Goal: Transaction & Acquisition: Purchase product/service

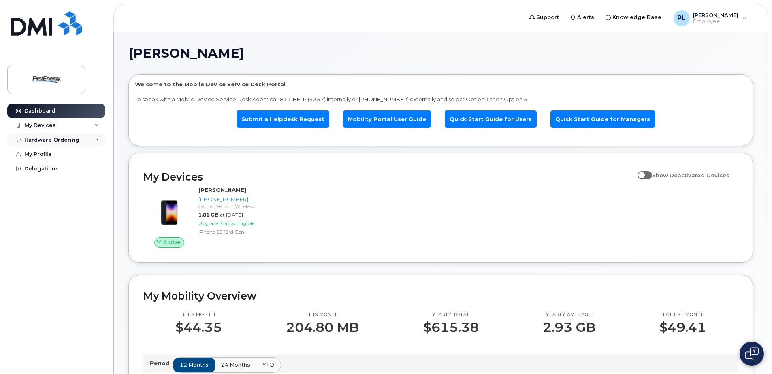
click at [72, 141] on div "Hardware Ordering" at bounding box center [51, 140] width 55 height 6
click at [49, 170] on div "New Order" at bounding box center [43, 169] width 31 height 7
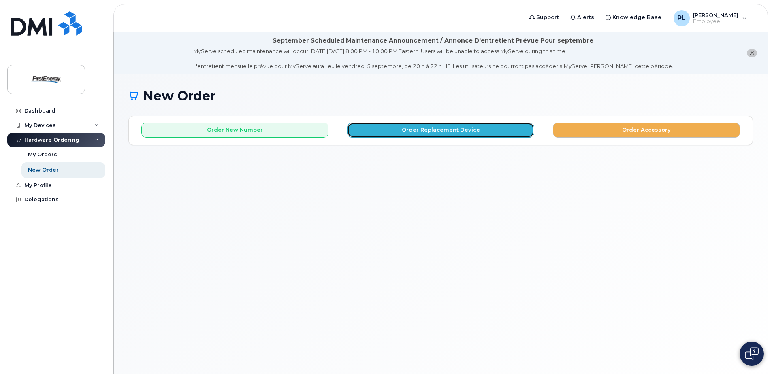
click at [431, 132] on button "Order Replacement Device" at bounding box center [440, 130] width 187 height 15
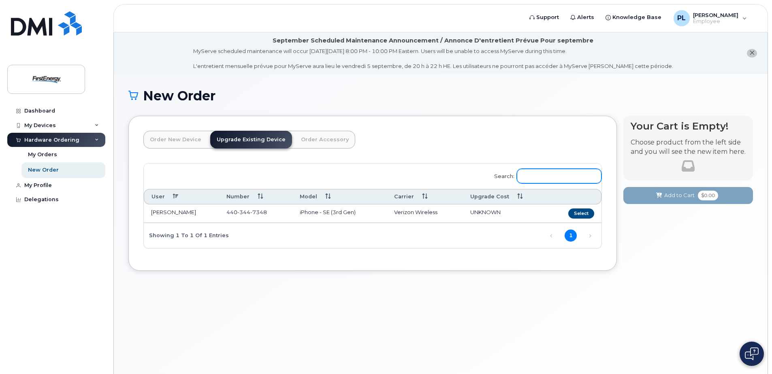
click at [566, 178] on input "Search:" at bounding box center [559, 176] width 85 height 15
click at [183, 139] on link "Order New Device" at bounding box center [175, 140] width 64 height 18
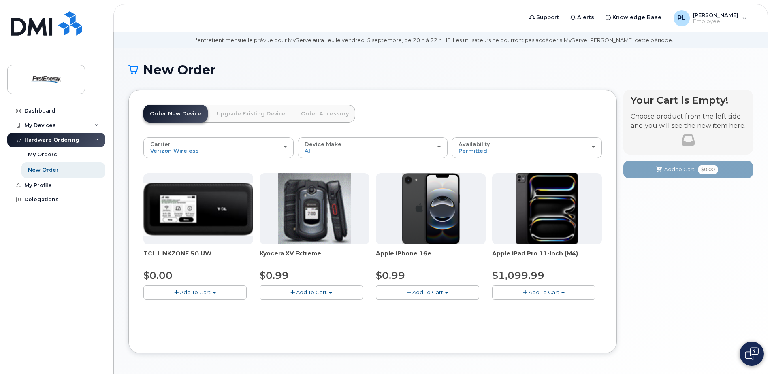
scroll to position [41, 0]
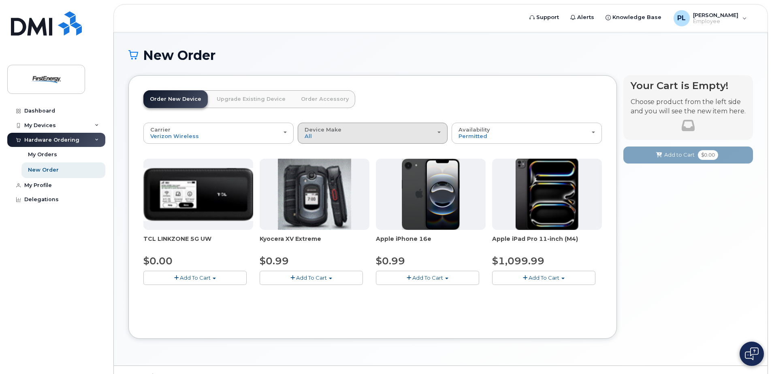
click at [324, 133] on div "Device Make All Cell Phone iPhone Modem Tablet" at bounding box center [373, 133] width 136 height 13
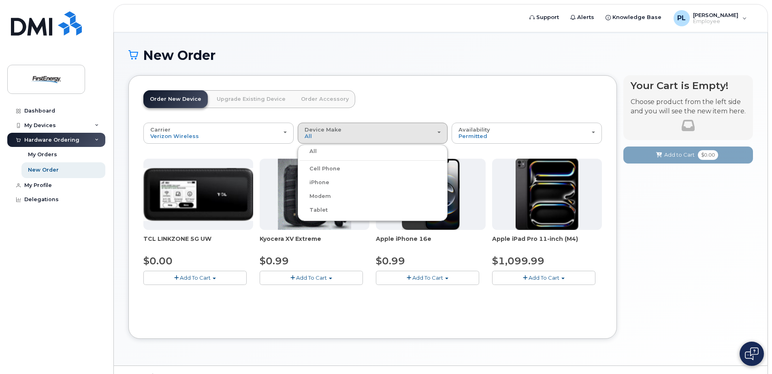
click at [315, 196] on label "Modem" at bounding box center [315, 197] width 31 height 10
click at [0, 0] on input "Modem" at bounding box center [0, 0] width 0 height 0
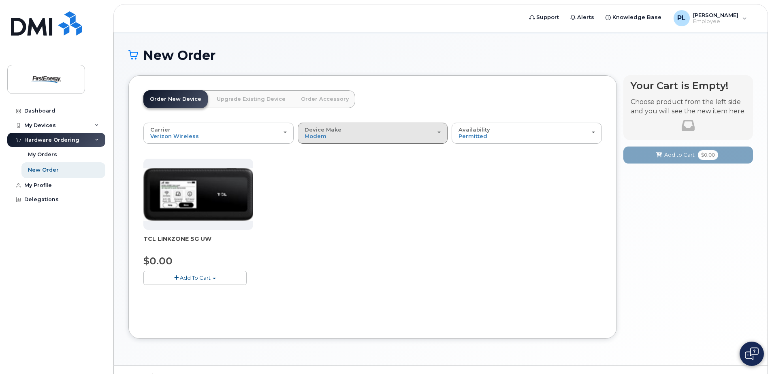
click at [335, 137] on div "Device Make All Cell Phone iPhone Modem Tablet" at bounding box center [373, 133] width 136 height 13
click at [539, 174] on div "TCL LINKZONE 5G UW $0.00 Add To Cart $0.00 - 2 Year Activation" at bounding box center [372, 228] width 458 height 139
click at [267, 98] on link "Upgrade Existing Device" at bounding box center [251, 99] width 82 height 18
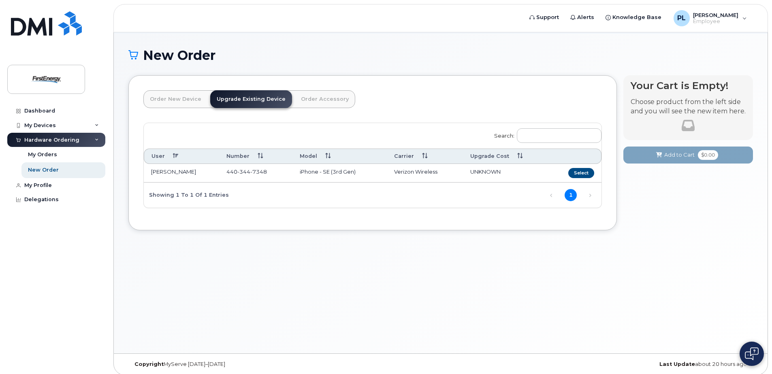
click at [180, 99] on link "Order New Device" at bounding box center [175, 99] width 64 height 18
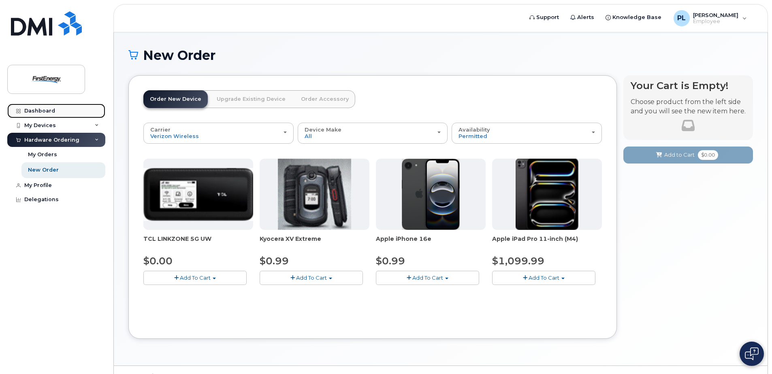
click at [35, 113] on div "Dashboard" at bounding box center [39, 111] width 31 height 6
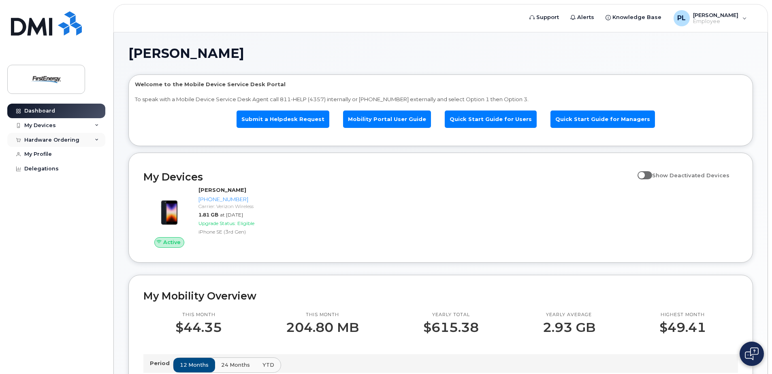
click at [58, 139] on div "Hardware Ordering" at bounding box center [51, 140] width 55 height 6
click at [53, 170] on div "New Order" at bounding box center [43, 169] width 31 height 7
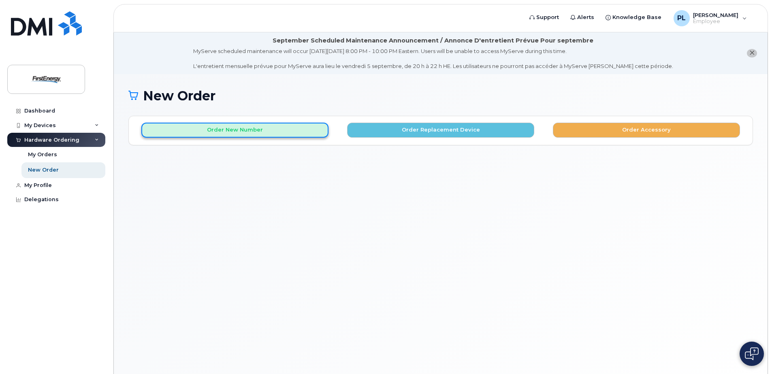
click at [313, 129] on button "Order New Number" at bounding box center [234, 130] width 187 height 15
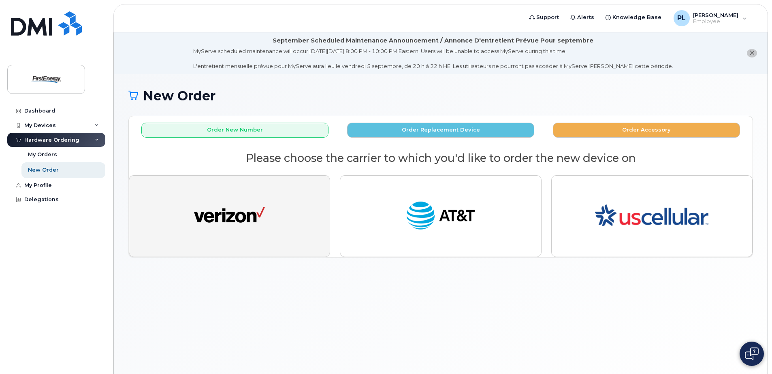
click at [300, 202] on button "button" at bounding box center [229, 216] width 201 height 82
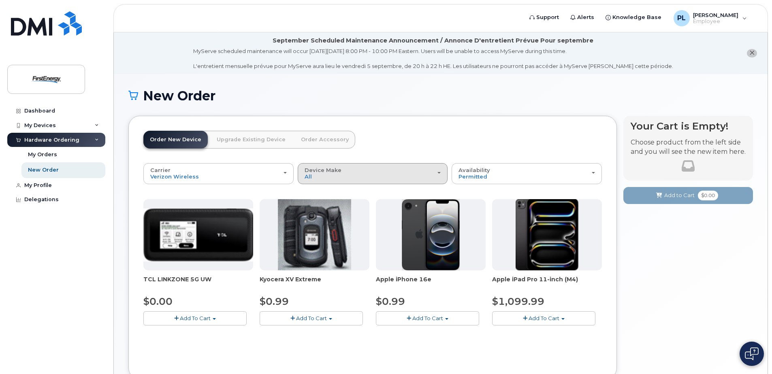
click at [321, 175] on div "Device Make All Cell Phone iPhone Modem Tablet" at bounding box center [373, 173] width 136 height 13
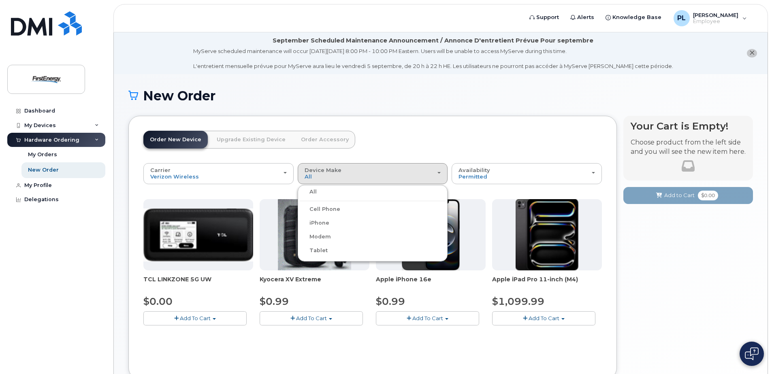
click at [325, 237] on label "Modem" at bounding box center [315, 237] width 31 height 10
click at [0, 0] on input "Modem" at bounding box center [0, 0] width 0 height 0
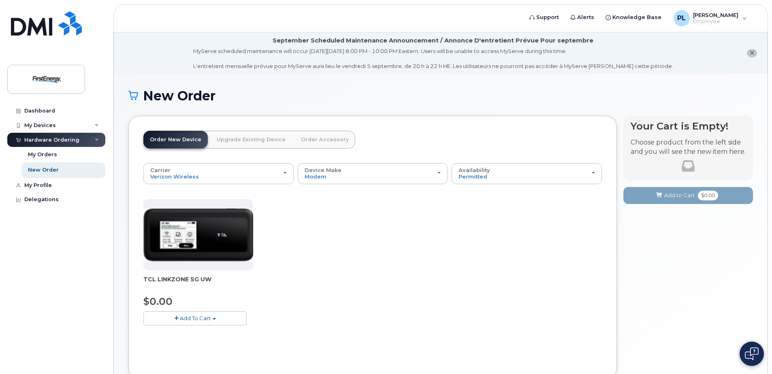
click at [227, 245] on img at bounding box center [198, 235] width 110 height 53
click at [232, 271] on div at bounding box center [198, 234] width 110 height 71
click at [322, 179] on span "Modem" at bounding box center [316, 176] width 22 height 6
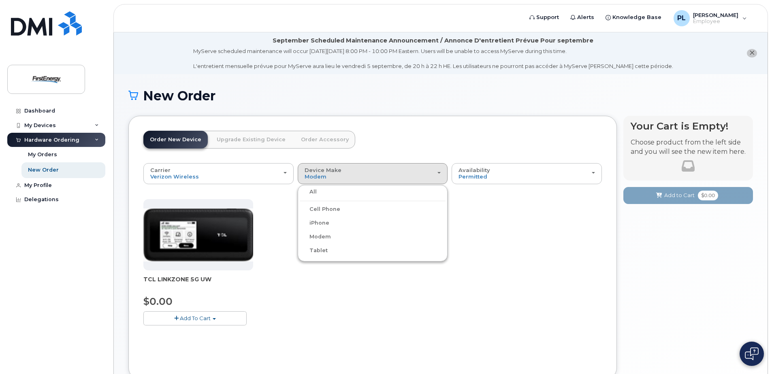
click at [330, 211] on label "Cell Phone" at bounding box center [320, 210] width 41 height 10
click at [0, 0] on input "Cell Phone" at bounding box center [0, 0] width 0 height 0
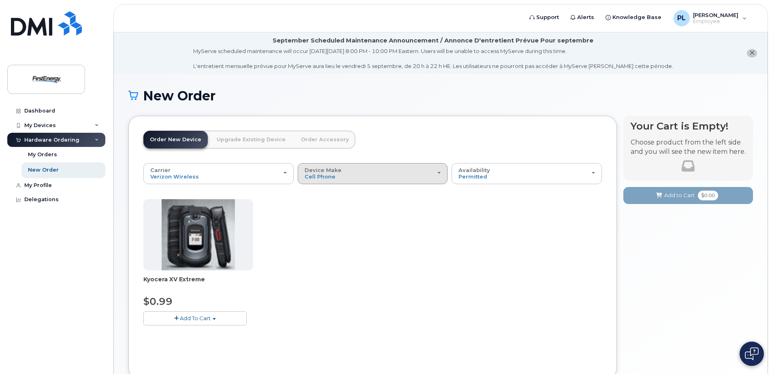
click at [335, 173] on span "Device Make" at bounding box center [323, 170] width 37 height 6
click at [327, 221] on label "iPhone" at bounding box center [315, 223] width 30 height 10
click at [0, 0] on input "iPhone" at bounding box center [0, 0] width 0 height 0
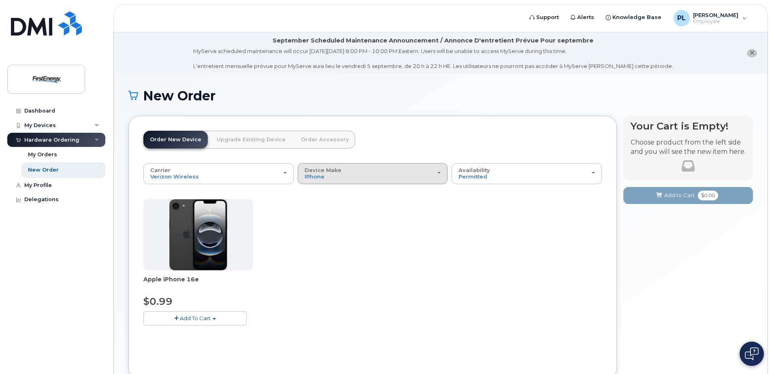
click at [333, 175] on div "Device Make All Cell Phone iPhone Modem Tablet" at bounding box center [373, 173] width 136 height 13
click at [333, 238] on div "Modem" at bounding box center [373, 237] width 146 height 10
click at [327, 178] on div "Device Make All Cell Phone iPhone Modem Tablet" at bounding box center [373, 173] width 136 height 13
click at [318, 232] on ul "All Cell Phone iPhone Modem Tablet" at bounding box center [373, 223] width 150 height 77
click at [320, 173] on span "iPhone" at bounding box center [315, 176] width 20 height 6
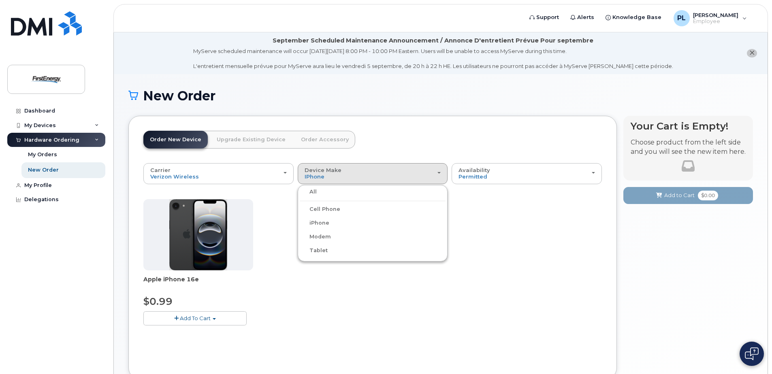
click at [316, 239] on label "Modem" at bounding box center [315, 237] width 31 height 10
click at [0, 0] on input "Modem" at bounding box center [0, 0] width 0 height 0
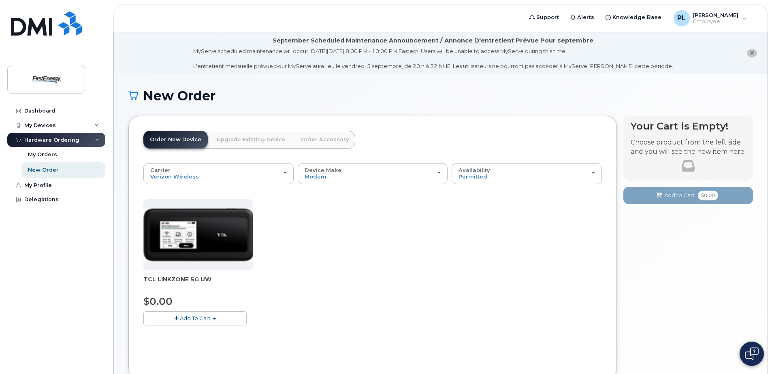
click at [195, 278] on span "TCL LINKZONE 5G UW" at bounding box center [198, 283] width 110 height 16
click at [220, 243] on img at bounding box center [198, 235] width 110 height 53
click at [221, 241] on img at bounding box center [198, 235] width 110 height 53
click at [203, 319] on span "Add To Cart" at bounding box center [195, 318] width 31 height 6
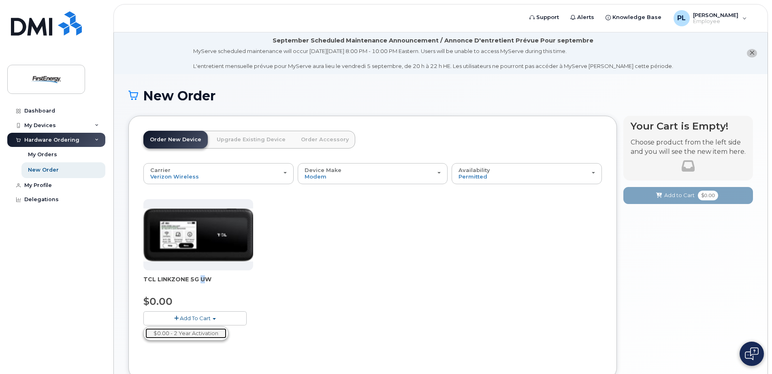
click at [180, 334] on link "$0.00 - 2 Year Activation" at bounding box center [185, 333] width 81 height 10
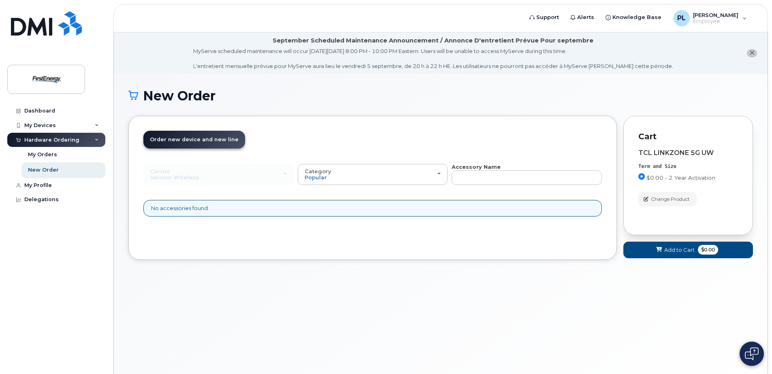
click at [681, 157] on div "TCL LINKZONE 5G UW Term and Size $0.00 - 2 Year Activation Color Change Product" at bounding box center [688, 177] width 100 height 57
drag, startPoint x: 715, startPoint y: 156, endPoint x: 653, endPoint y: 152, distance: 62.1
click at [653, 152] on div "TCL LINKZONE 5G UW" at bounding box center [688, 152] width 100 height 7
drag, startPoint x: 653, startPoint y: 152, endPoint x: 700, endPoint y: 156, distance: 47.6
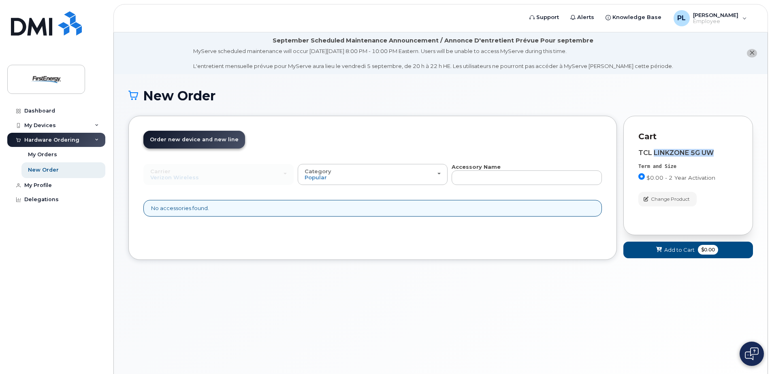
click at [693, 156] on div "TCL LINKZONE 5G UW" at bounding box center [688, 152] width 100 height 7
drag, startPoint x: 719, startPoint y: 171, endPoint x: 702, endPoint y: 165, distance: 18.6
click at [718, 171] on div "Term and Size $0.00 - 2 Year Activation" at bounding box center [688, 174] width 100 height 22
drag, startPoint x: 638, startPoint y: 151, endPoint x: 718, endPoint y: 145, distance: 80.0
click at [718, 145] on div "Cart TCL LINKZONE 5G UW Term and Size $0.00 - 2 Year Activation Color Change Pr…" at bounding box center [688, 175] width 130 height 119
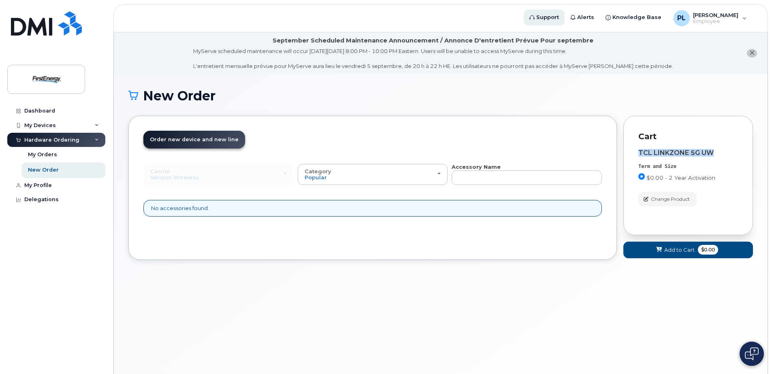
copy div "TCL LINKZONE 5G UW"
click at [716, 162] on div "TCL LINKZONE 5G UW Term and Size $0.00 - 2 Year Activation Color Change Product" at bounding box center [688, 177] width 100 height 57
drag, startPoint x: 713, startPoint y: 152, endPoint x: 638, endPoint y: 149, distance: 75.0
click at [638, 149] on div "Cart TCL LINKZONE 5G UW Term and Size $0.00 - 2 Year Activation Color Change Pr…" at bounding box center [688, 175] width 130 height 119
copy div "TCL LINKZONE 5G UW"
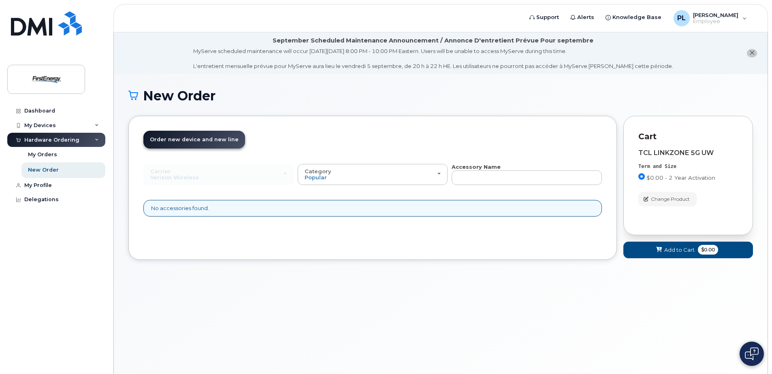
click at [616, 284] on div "New Order × Share This Order If you want to allow others to create or edit orde…" at bounding box center [441, 234] width 654 height 320
click at [676, 253] on span "Add to Cart" at bounding box center [679, 250] width 30 height 8
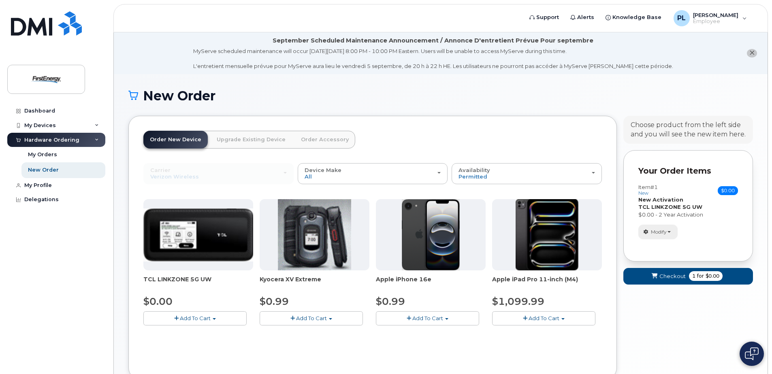
click at [669, 231] on span "button" at bounding box center [668, 232] width 3 height 2
click at [713, 227] on div "Modify change order only accessories Remove" at bounding box center [688, 232] width 100 height 14
click at [675, 277] on span "Checkout" at bounding box center [672, 277] width 26 height 8
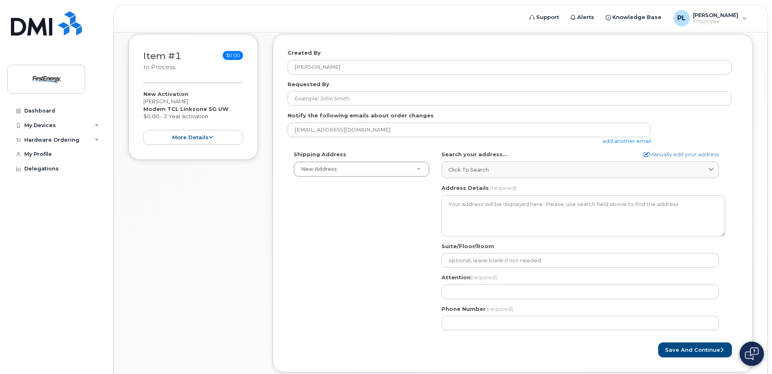
scroll to position [162, 0]
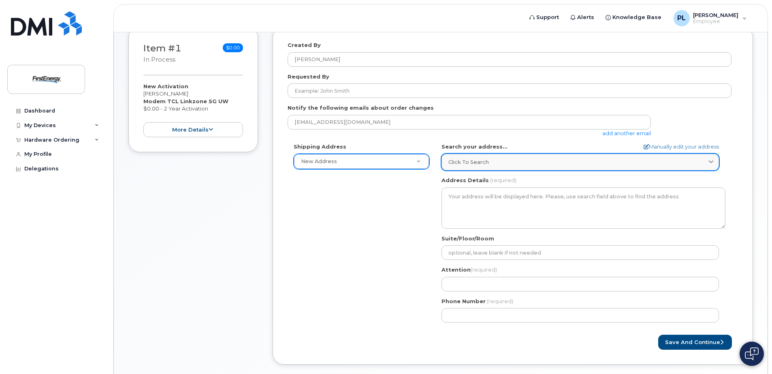
click at [532, 158] on link "Click to search" at bounding box center [579, 162] width 277 height 17
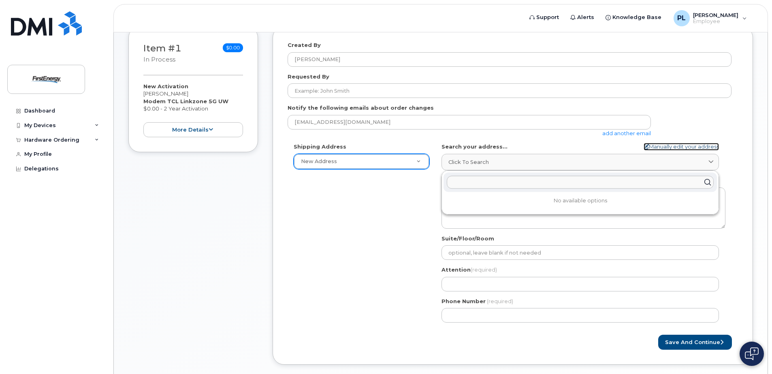
click at [644, 146] on icon at bounding box center [646, 146] width 5 height 5
select select
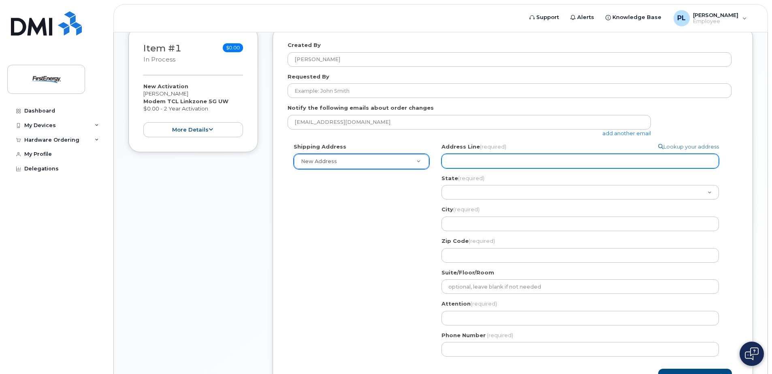
click at [478, 160] on input "Address Line (required)" at bounding box center [579, 161] width 277 height 15
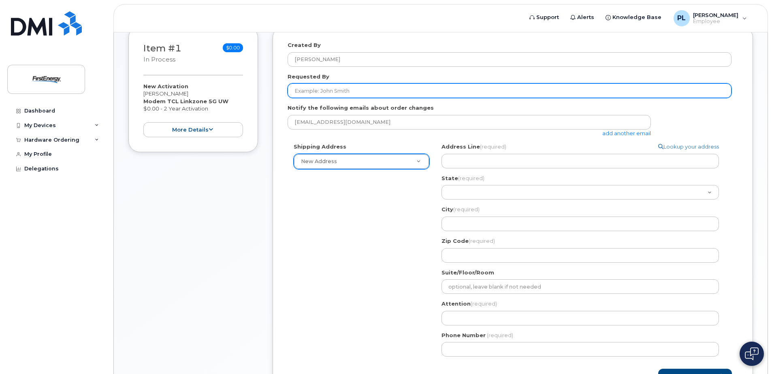
click at [339, 91] on input "Requested By" at bounding box center [510, 90] width 444 height 15
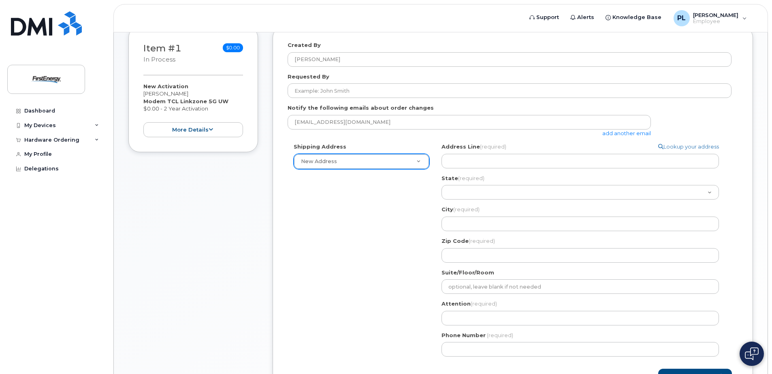
click at [630, 134] on link "add another email" at bounding box center [626, 133] width 49 height 6
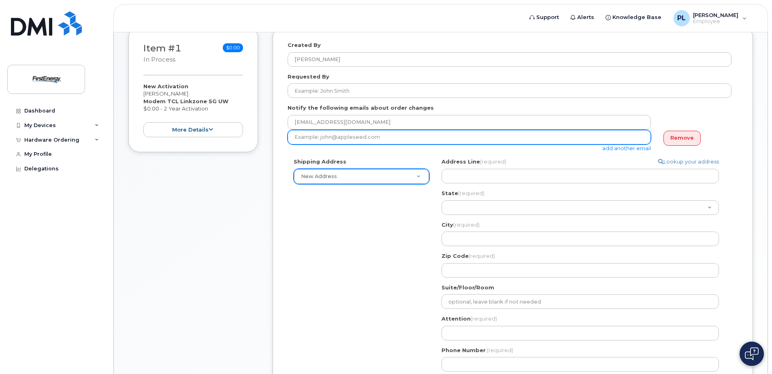
click at [324, 136] on input "email" at bounding box center [469, 137] width 363 height 15
paste input "[EMAIL_ADDRESS][DOMAIN_NAME]"
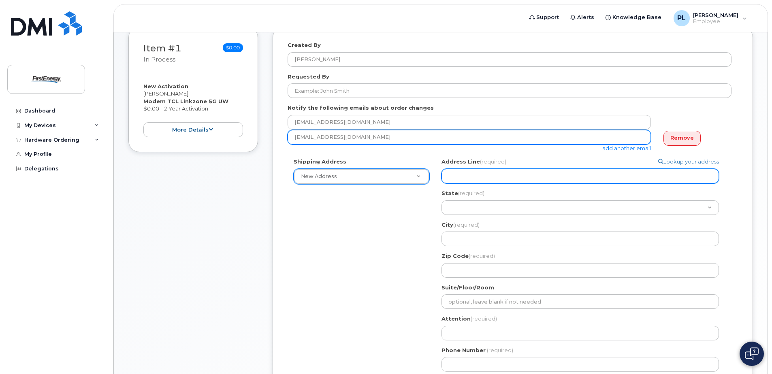
type input "[EMAIL_ADDRESS][DOMAIN_NAME]"
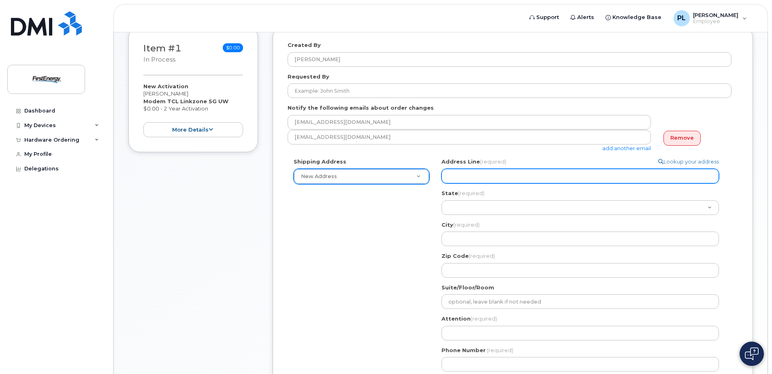
click at [499, 177] on input "Address Line (required)" at bounding box center [579, 176] width 277 height 15
select select
type input "3"
select select
type input "34"
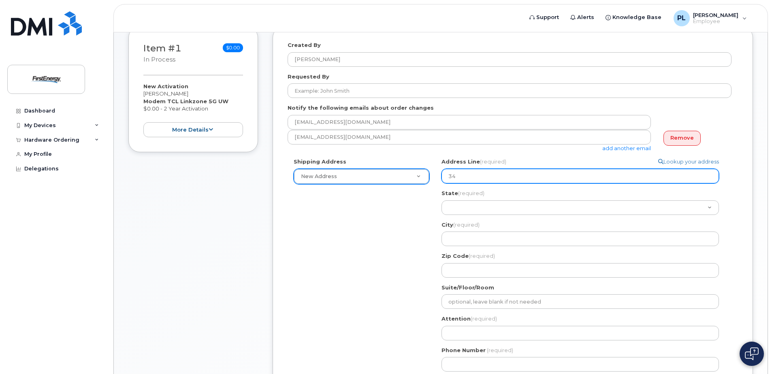
select select
type input "341"
select select
type input "341 W"
select select
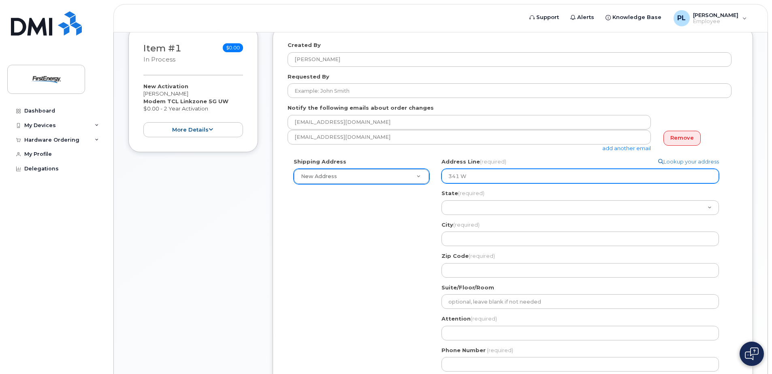
type input "341 Wh"
select select
type input "341 Whi"
select select
type input "341 Whit"
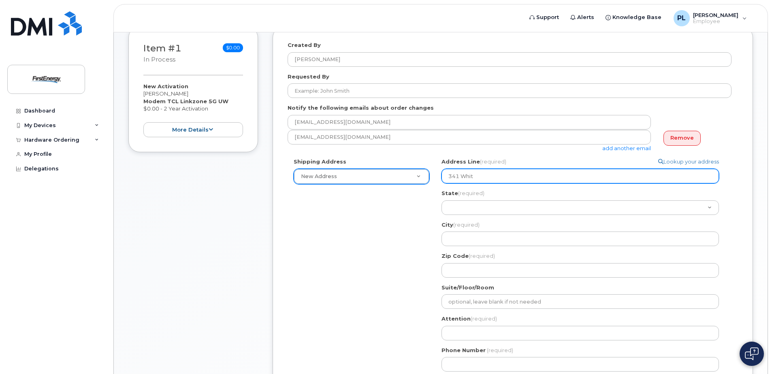
select select
type input "341 White"
select select
type input "341 White {"
select select
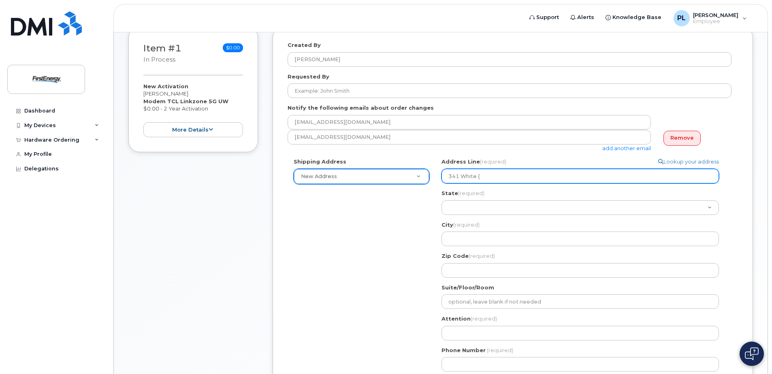
type input "341 White {o"
select select
type input "341 White {"
select select
type input "341 White"
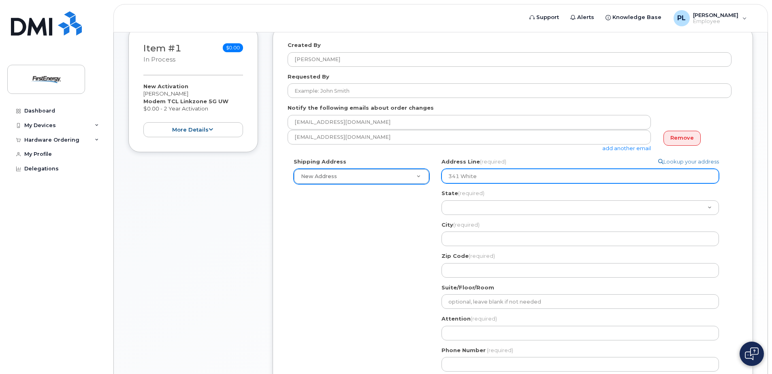
select select
type input "341 White P"
select select
type input "341 White Po"
select select
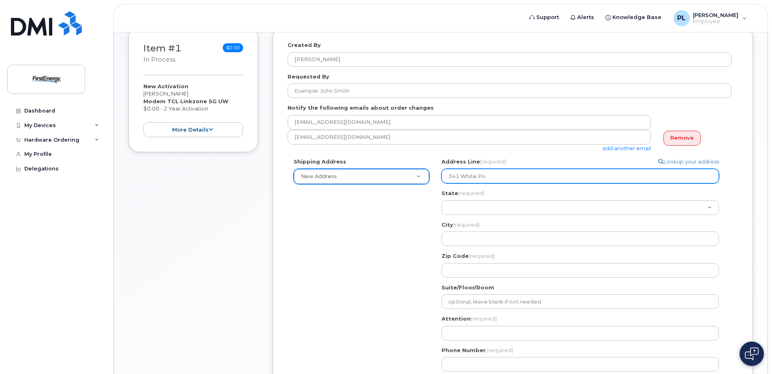
type input "341 White Pon"
select select
type input "341 White Ponm"
select select
type input "341 White Ponmd"
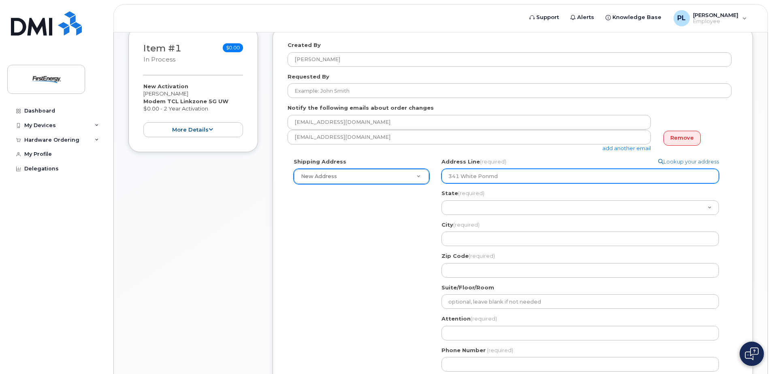
select select
type input "341 White Ponm"
select select
type input "341 White Pon"
select select
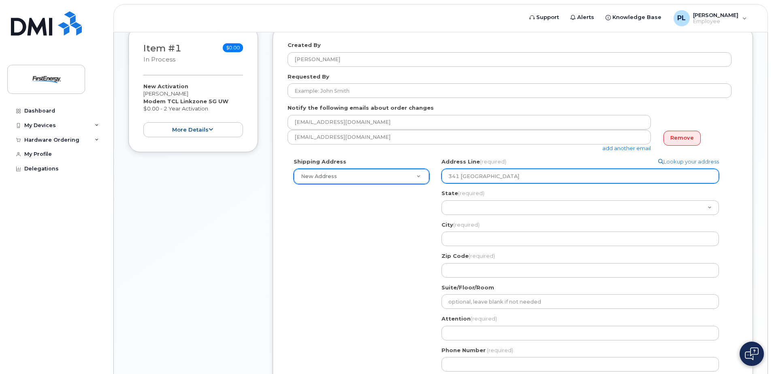
type input "341 White Pond"
select select
type input "341 White Pond D"
select select
type input "341 White Pond Dr"
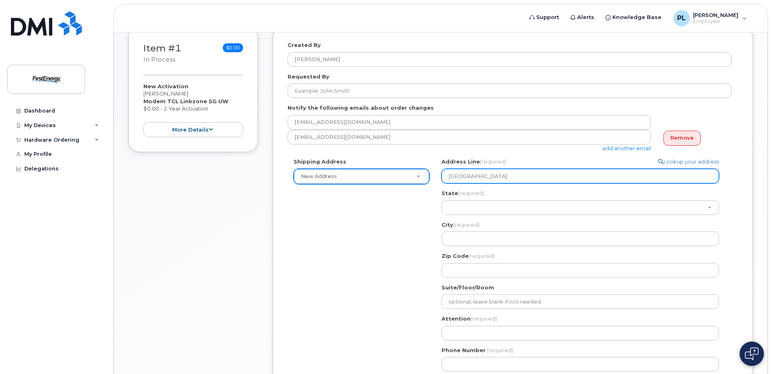
select select
type input "341 White Pond Dr A"
select select
type input "341 White Pond Dr A-"
select select
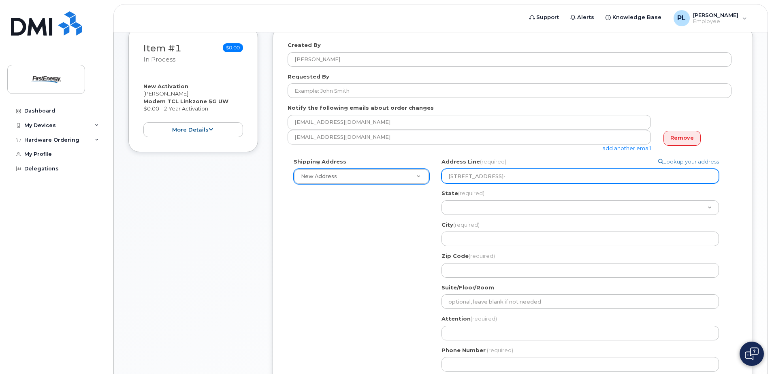
type input "341 White Pond Dr A-F"
select select
type input "341 White Pond Dr A-FE"
select select
type input "341 White Pond Dr A-FEH"
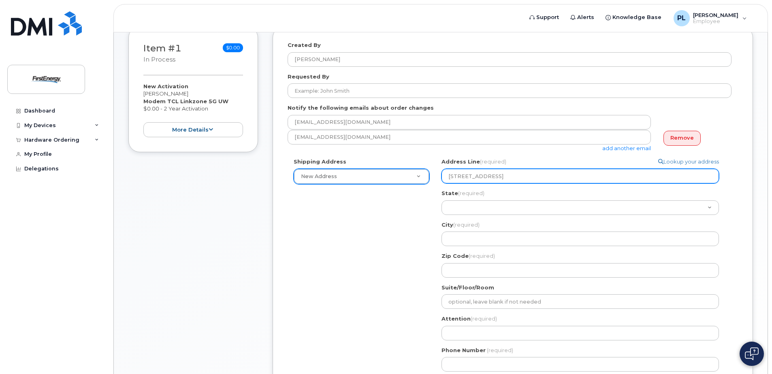
select select
type input "341 White Pond Dr A-FEHQ"
select select
type input "341 White Pond Dr A-FEHQ-"
select select
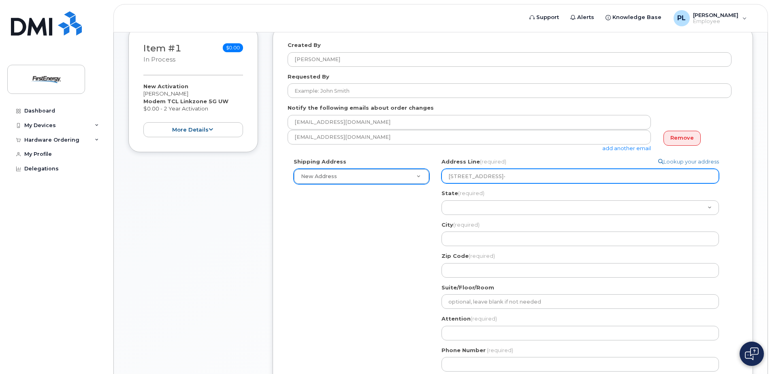
type input "341 White Pond Dr A-FEHQ-A"
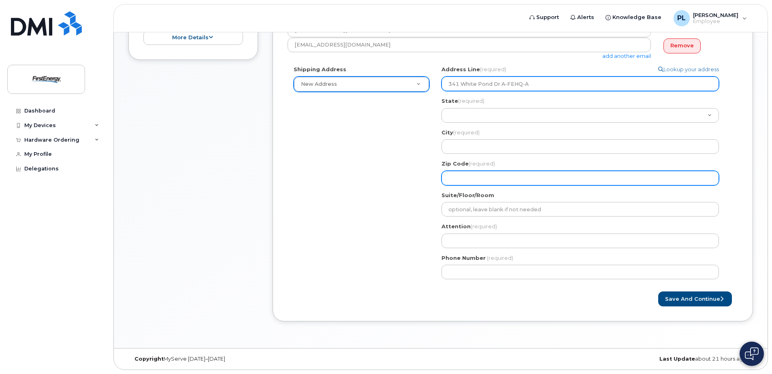
select select
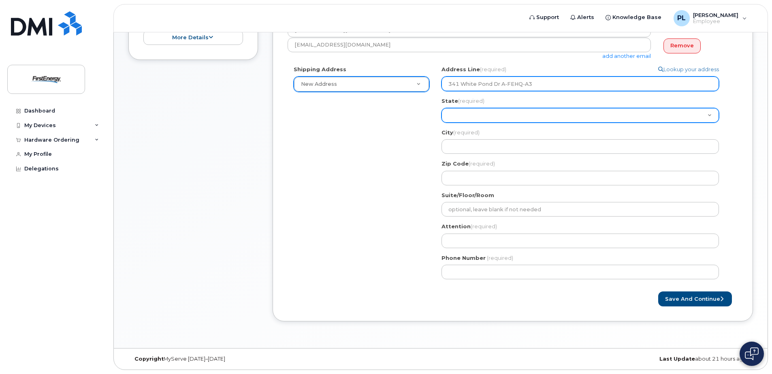
type input "341 White Pond Dr A-FEHQ-A3"
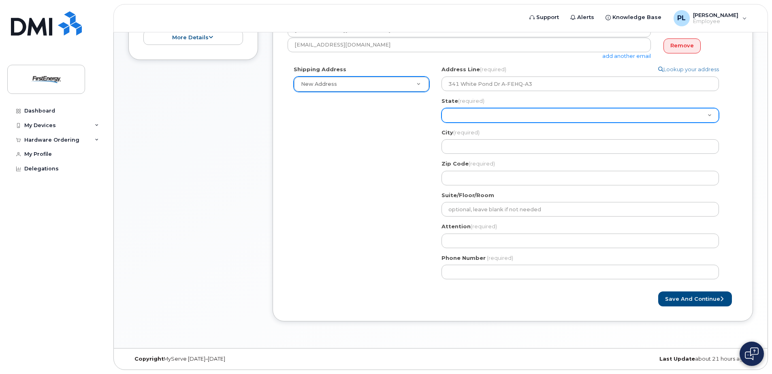
click at [464, 119] on select "Alabama Alaska American Samoa Arizona Arkansas California Colorado Connecticut …" at bounding box center [579, 115] width 277 height 15
select select "OH"
click at [441, 108] on select "Alabama Alaska American Samoa Arizona Arkansas California Colorado Connecticut …" at bounding box center [579, 115] width 277 height 15
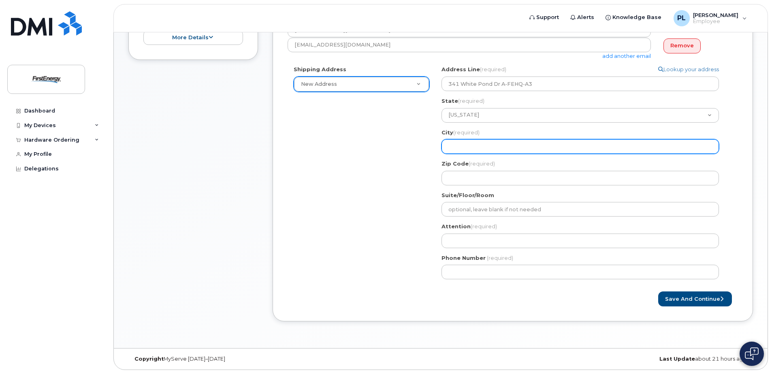
click at [478, 146] on input "City (required)" at bounding box center [579, 146] width 277 height 15
select select
type input "A"
select select
type input "Ak"
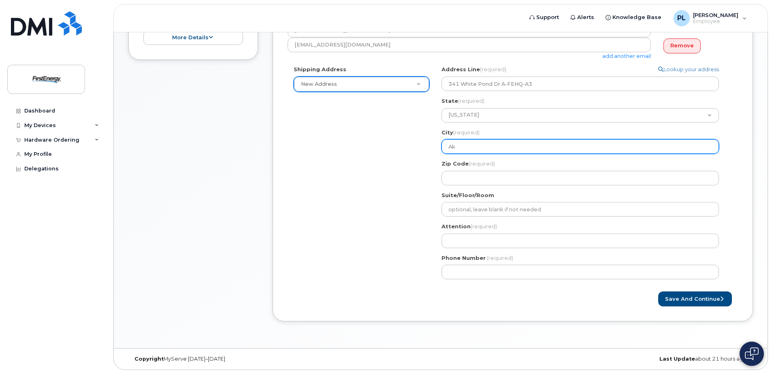
select select
type input "Akr"
select select
type input "Akro"
select select
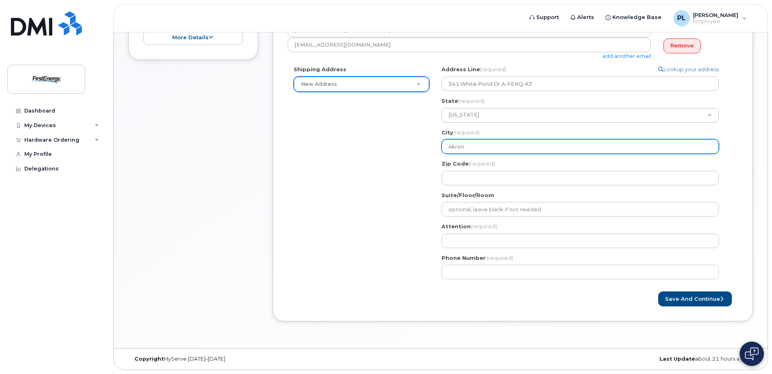
type input "Akron"
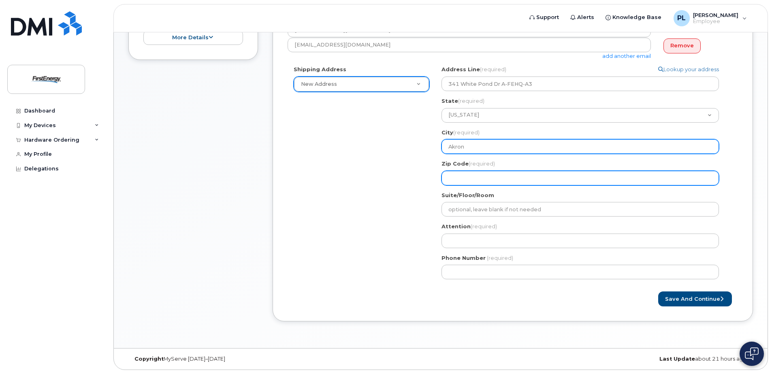
select select
type input "4"
select select
type input "44"
select select
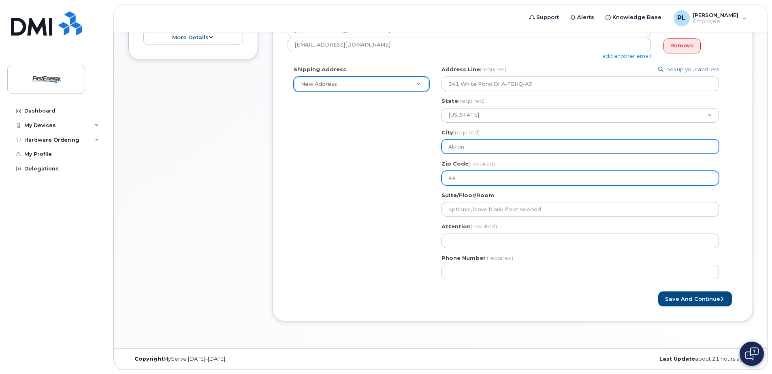
type input "443"
select select
type input "4432"
select select
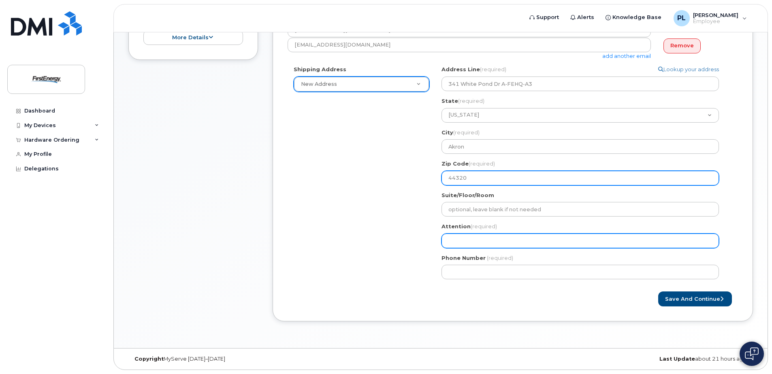
type input "44320"
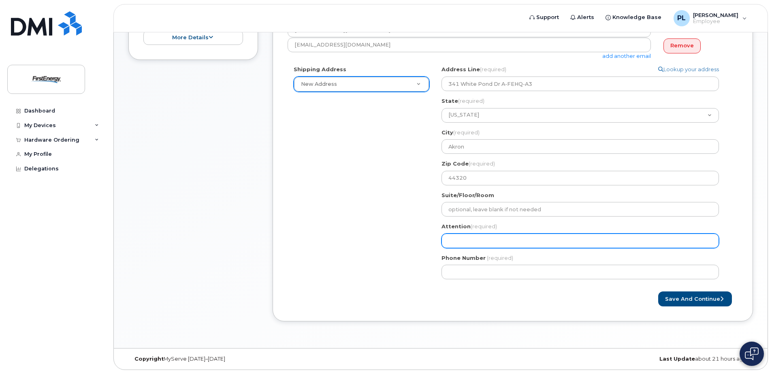
click at [472, 235] on input "Attention (required)" at bounding box center [579, 241] width 277 height 15
select select
type input "J"
select select
type input "Je"
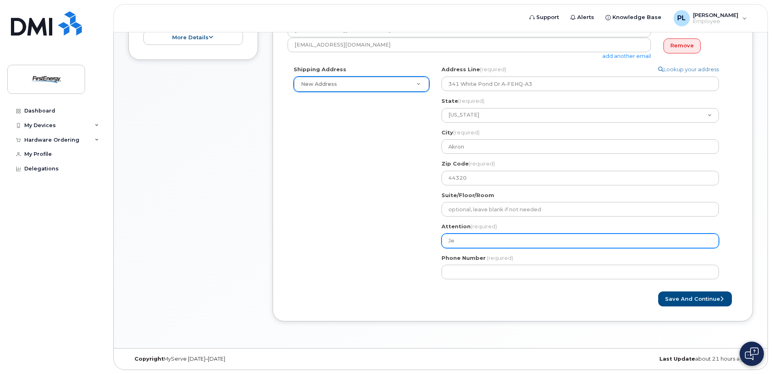
select select
type input "Jef"
select select
type input "Jeff"
select select
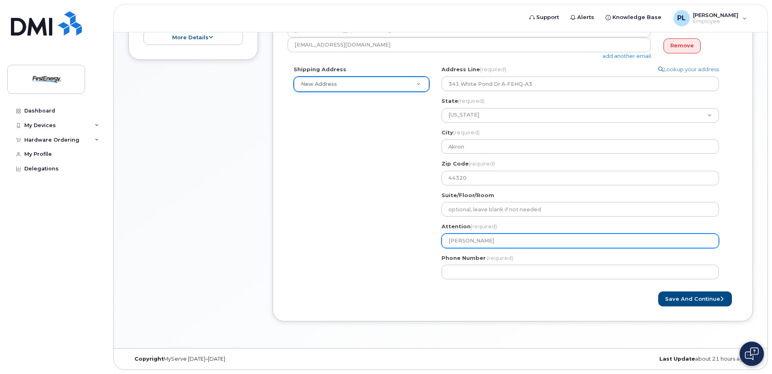
type input "Jeff M"
select select
type input "Jeff Mo"
select select
type input "Jeff Mor"
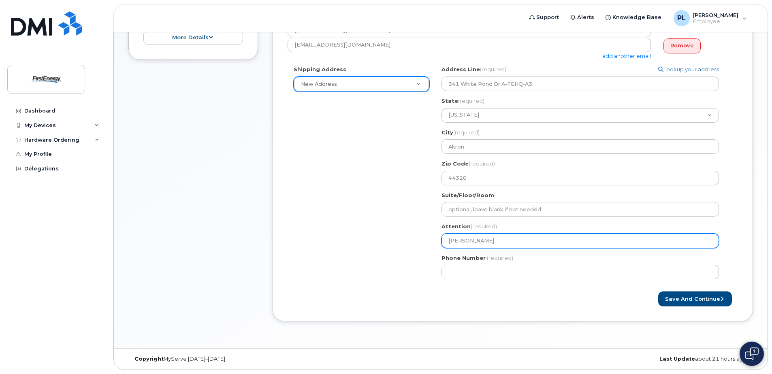
select select
type input "Jeff Morg"
select select
type input "Jeff Morga"
select select
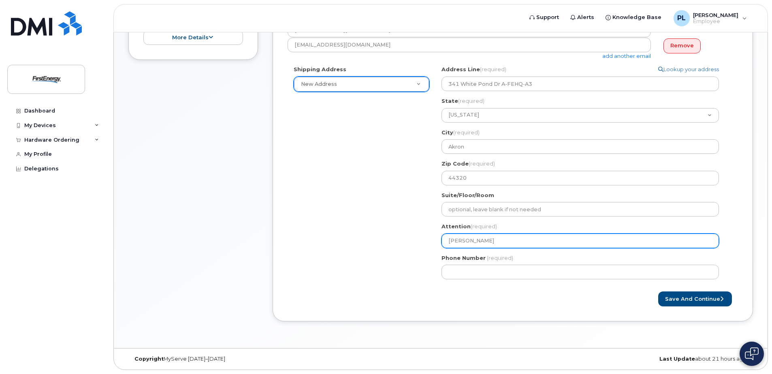
type input "[PERSON_NAME]"
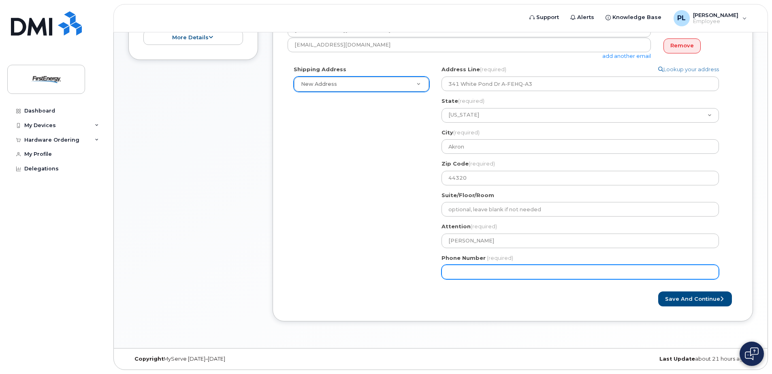
click at [457, 277] on input "Phone Number" at bounding box center [579, 272] width 277 height 15
type input "440478542"
select select
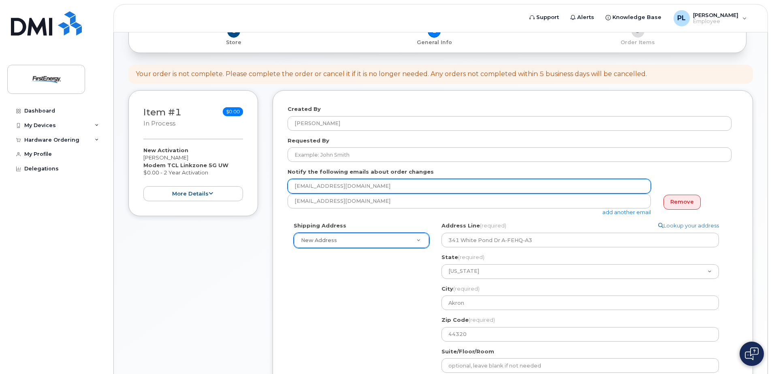
scroll to position [92, 0]
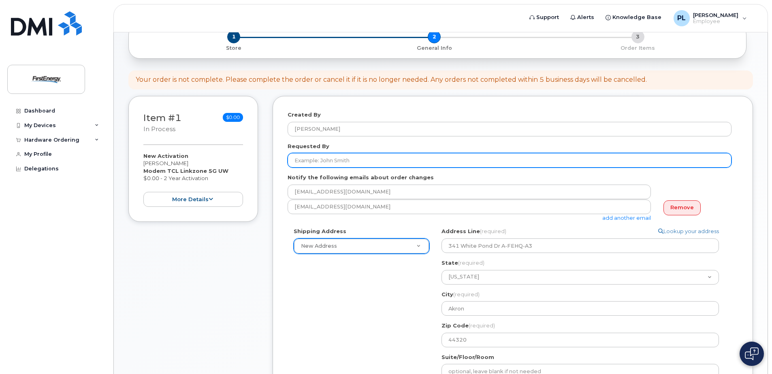
type input "4404785421"
click at [326, 163] on input "Requested By" at bounding box center [510, 160] width 444 height 15
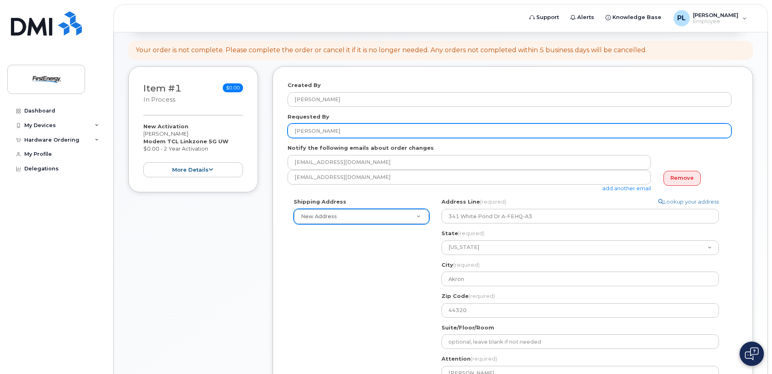
scroll to position [214, 0]
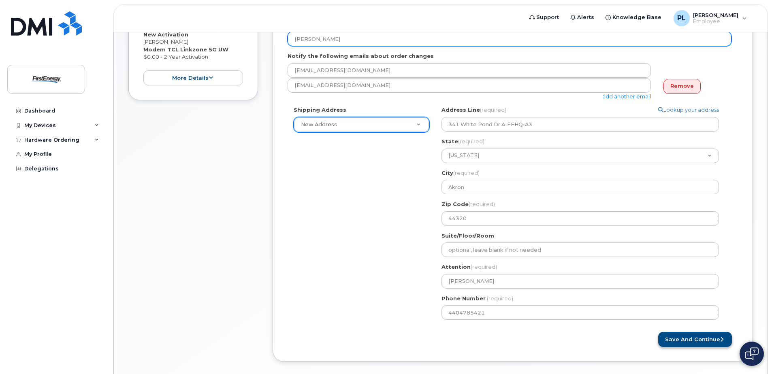
type input "[PERSON_NAME]"
click at [688, 341] on button "Save and Continue" at bounding box center [695, 339] width 74 height 15
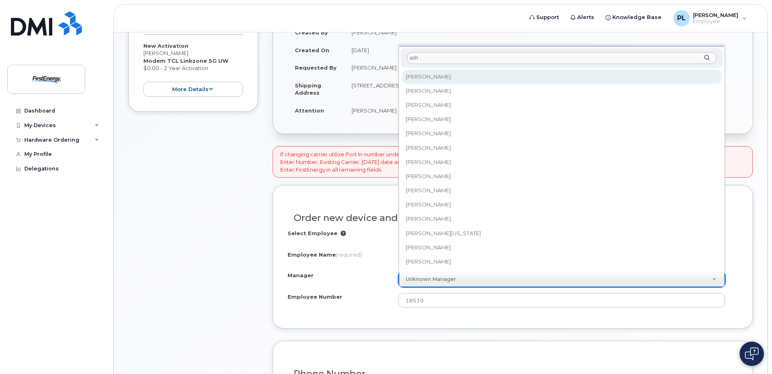
drag, startPoint x: 437, startPoint y: 56, endPoint x: 398, endPoint y: 61, distance: 39.5
click at [399, 61] on div "Manager ash [PERSON_NAME] [PERSON_NAME] [PERSON_NAME] J Ash [PERSON_NAME] [PERS…" at bounding box center [562, 159] width 326 height 226
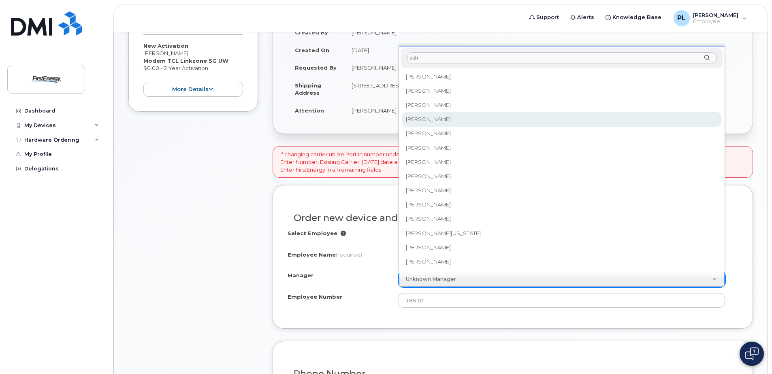
type input "ash"
select select "2394674"
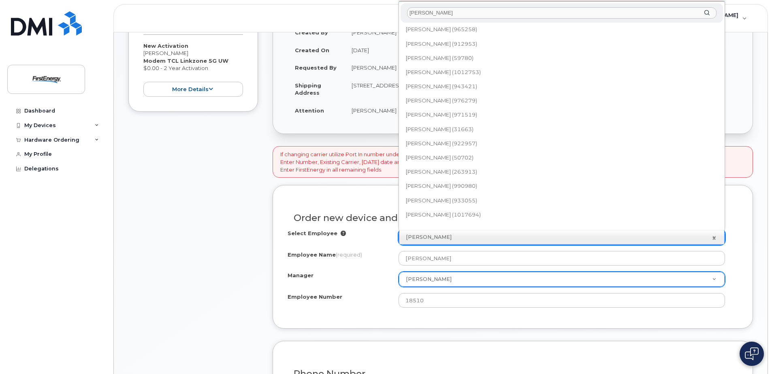
scroll to position [324, 0]
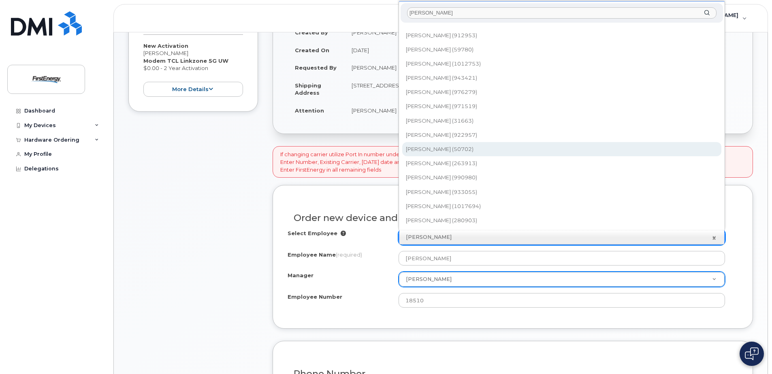
type input "morgan"
type input "2065384"
type input "[PERSON_NAME]"
type input "50702"
select select "2077796"
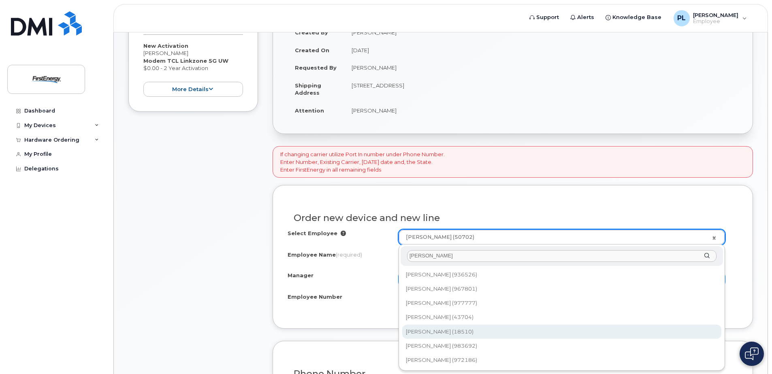
type input "pfeifer"
type input "2071937"
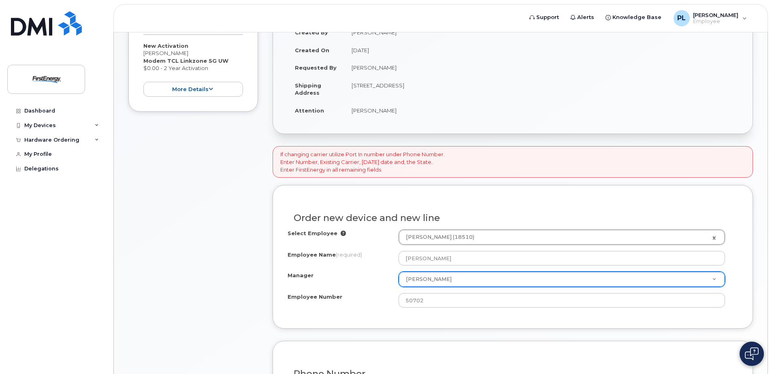
type input "Lisa M Pfeifer"
select select "? number:2394674 ?"
type input "18510"
select select "2394674"
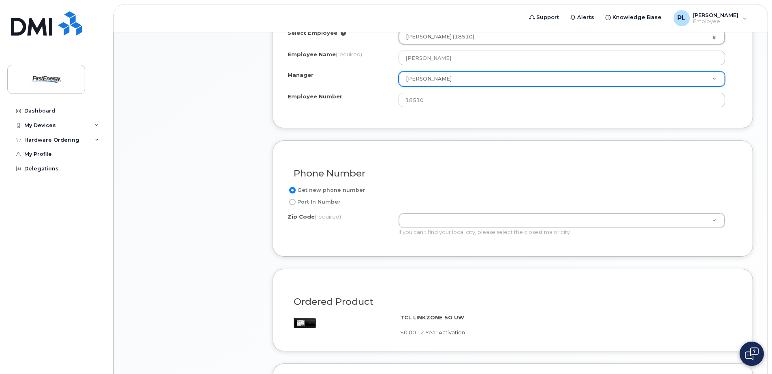
scroll to position [405, 0]
click at [330, 201] on label "Port In Number" at bounding box center [314, 200] width 53 height 10
click at [296, 201] on input "Port In Number" at bounding box center [292, 200] width 6 height 6
radio input "true"
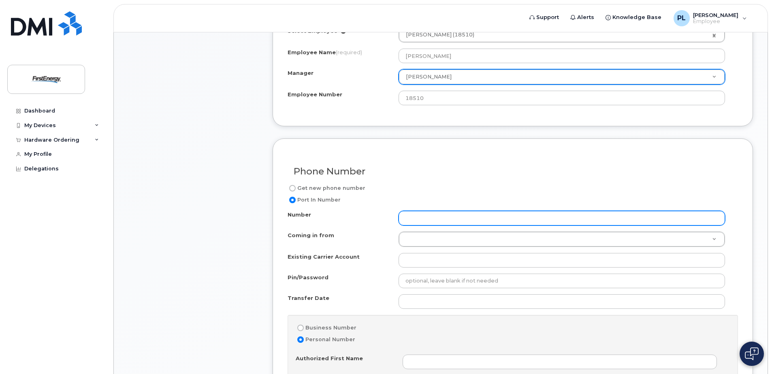
click at [423, 218] on input "Number" at bounding box center [562, 218] width 326 height 15
type input "3306903311"
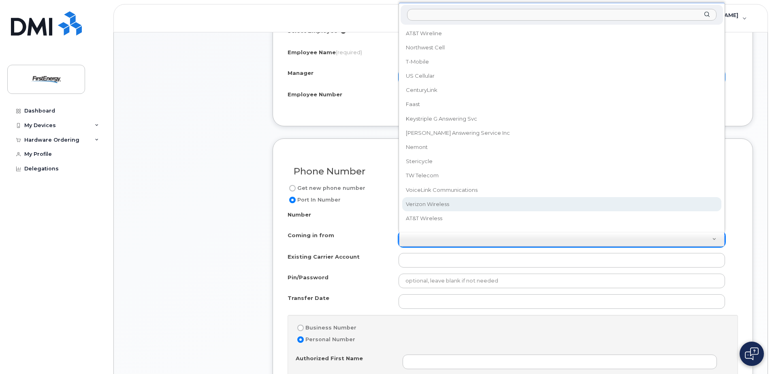
select select "Verizon Wireless"
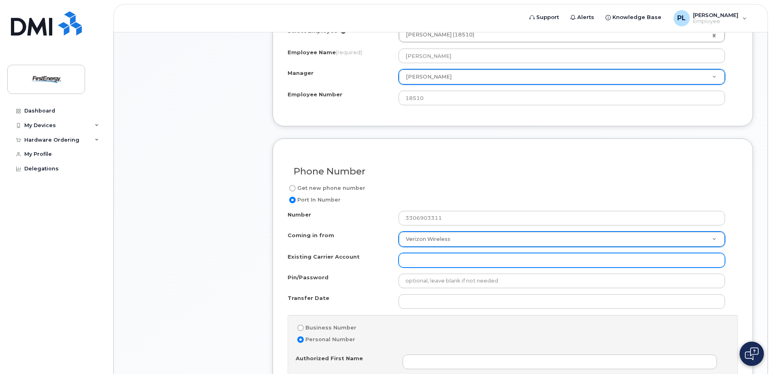
click at [427, 259] on input "Existing Carrier Account" at bounding box center [562, 260] width 326 height 15
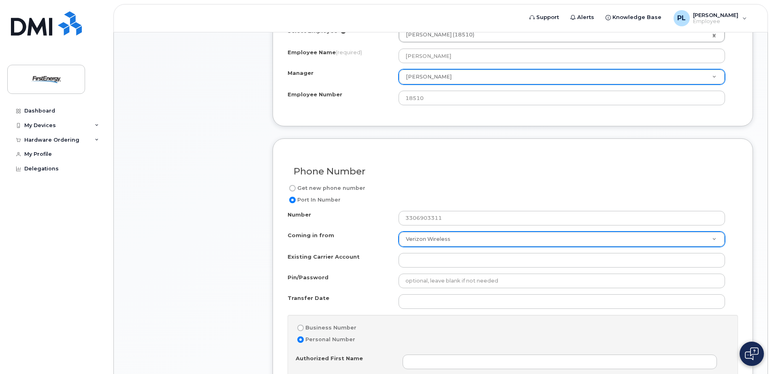
click at [334, 328] on label "Business Number" at bounding box center [326, 328] width 61 height 10
click at [304, 328] on input "Business Number" at bounding box center [300, 328] width 6 height 6
radio input "true"
click at [334, 187] on label "Get new phone number" at bounding box center [327, 188] width 78 height 10
click at [296, 187] on input "Get new phone number" at bounding box center [292, 188] width 6 height 6
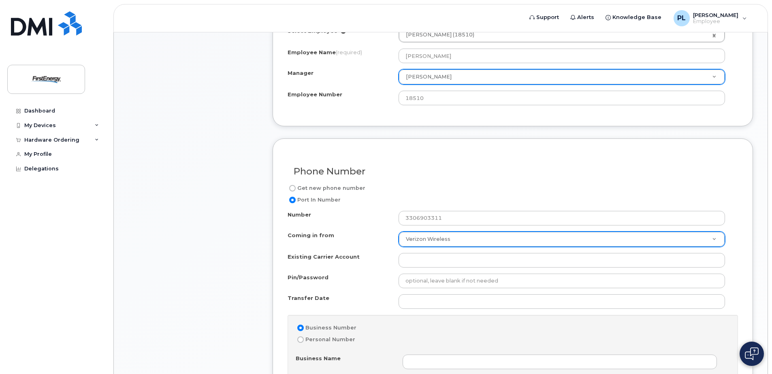
radio input "true"
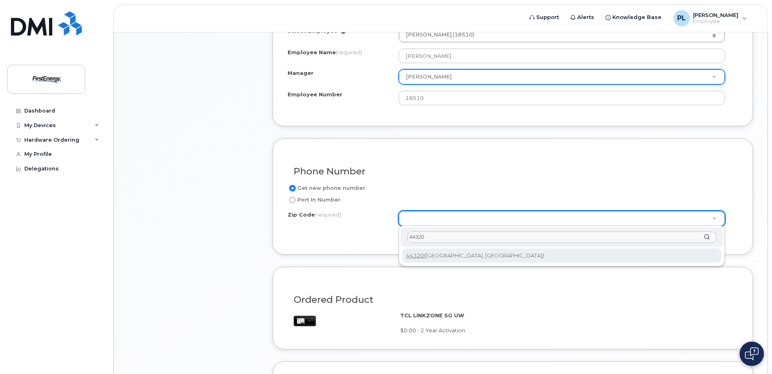
type input "44320"
type input "44320 (Akron, OH)"
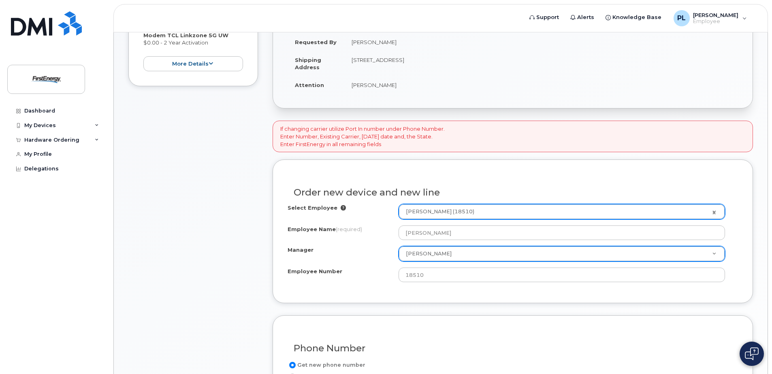
scroll to position [250, 0]
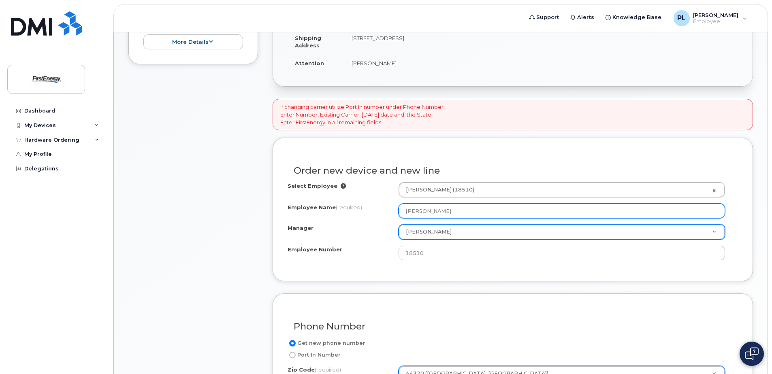
click at [468, 211] on input "Lisa M Pfeifer" at bounding box center [562, 211] width 326 height 15
click at [455, 211] on input "Lisa M Pfeifer" at bounding box center [562, 211] width 326 height 15
drag, startPoint x: 461, startPoint y: 212, endPoint x: 374, endPoint y: 207, distance: 87.2
click at [375, 207] on div "Employee Name (required) Lisa M Pfeifer" at bounding box center [513, 211] width 450 height 15
type input "j"
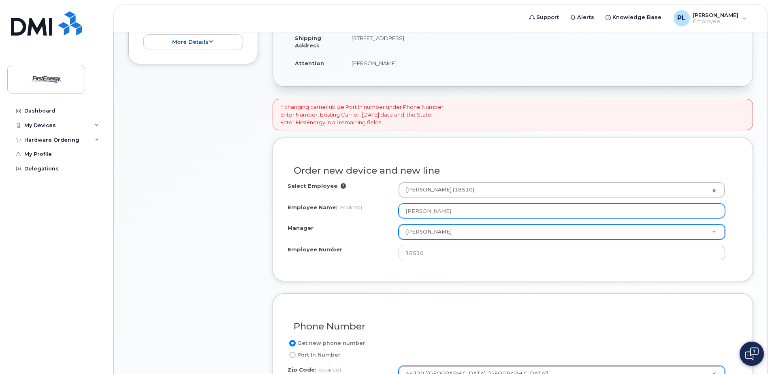
drag, startPoint x: 452, startPoint y: 213, endPoint x: 315, endPoint y: 209, distance: 137.0
click at [330, 211] on div "Employee Name (required) morgan" at bounding box center [513, 211] width 450 height 15
type input "50702"
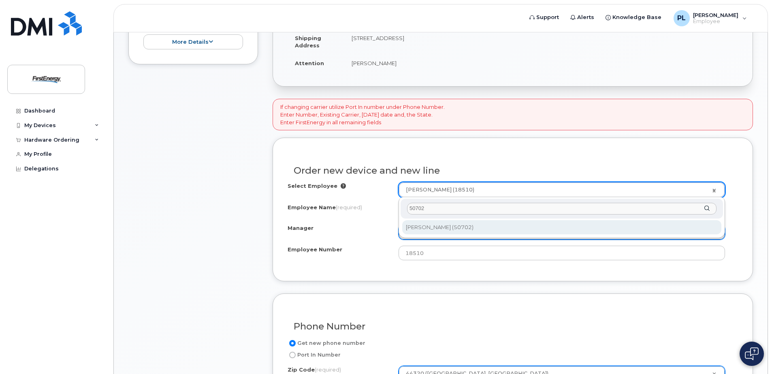
type input "50702"
type input "2065384"
type input "[PERSON_NAME]"
select select "? number:2077796 ?"
type input "50702"
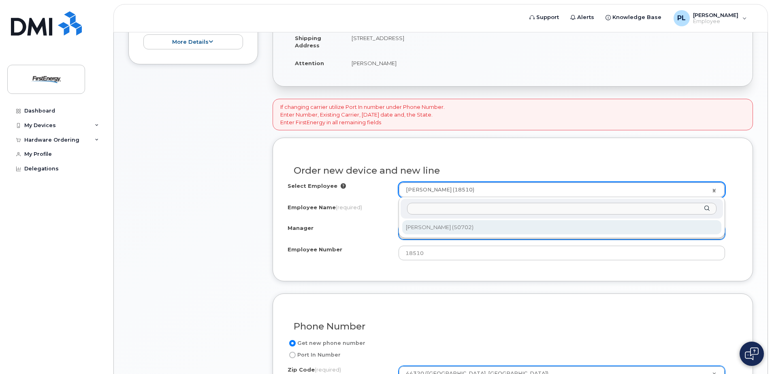
type input "341 White Pond Drive"
select select "2077796"
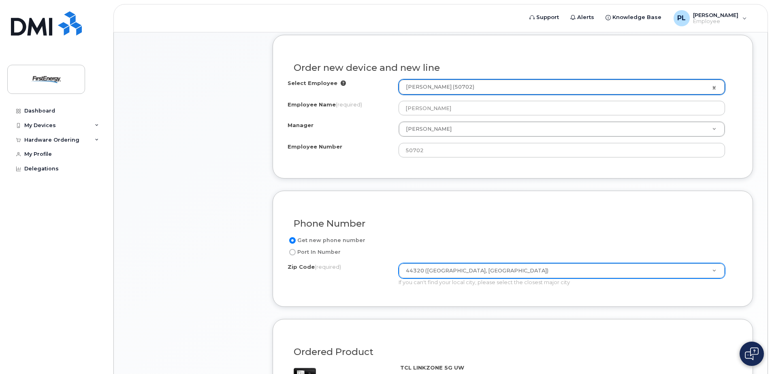
scroll to position [533, 0]
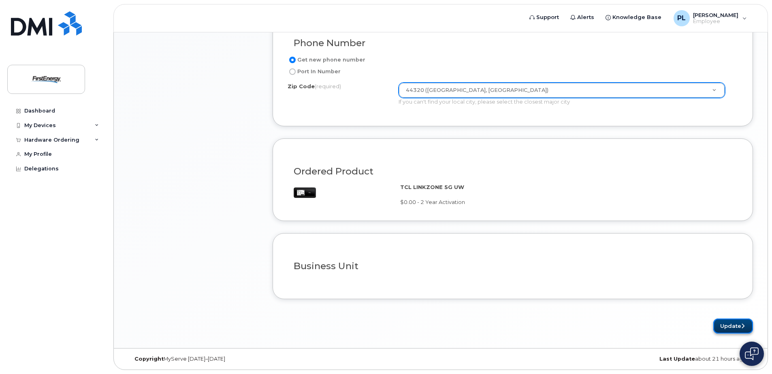
click at [729, 329] on button "Update" at bounding box center [733, 326] width 40 height 15
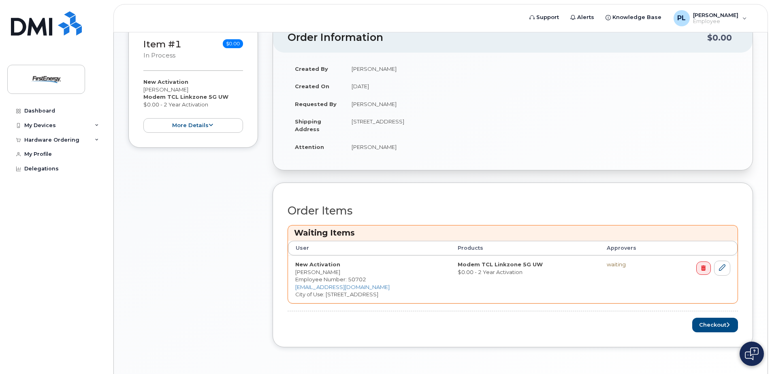
scroll to position [203, 0]
click at [703, 327] on button "Checkout" at bounding box center [715, 323] width 46 height 15
